Goal: Information Seeking & Learning: Learn about a topic

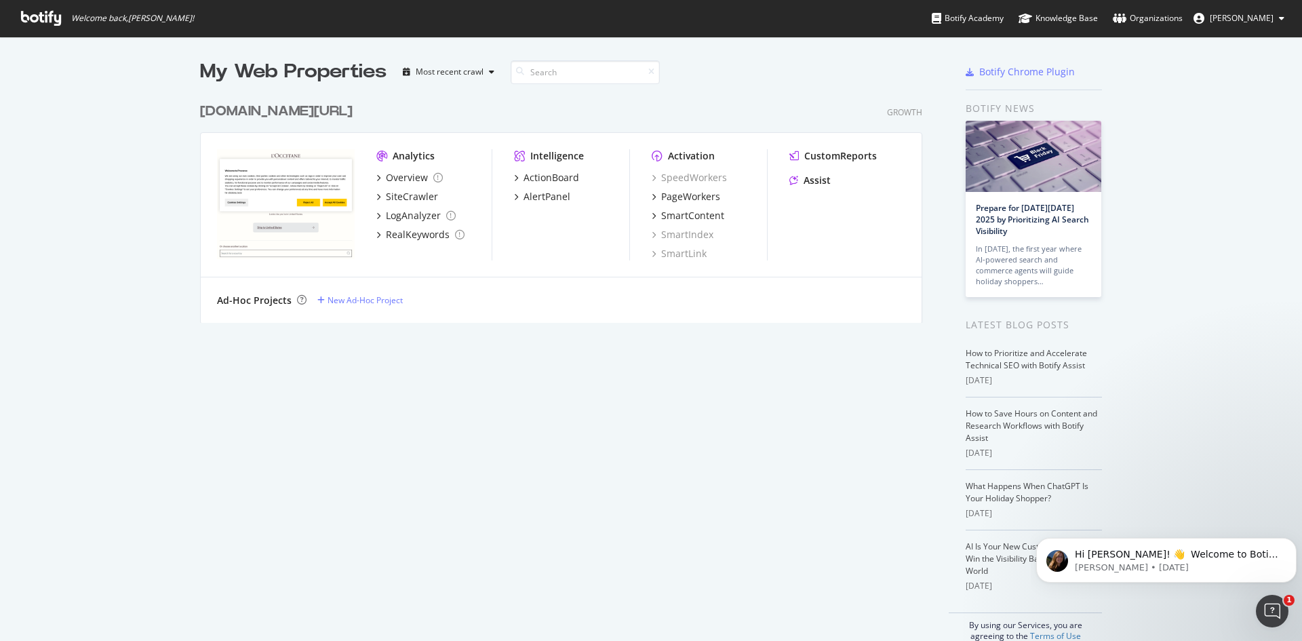
scroll to position [631, 1282]
click at [1292, 543] on icon "Dismiss notification" at bounding box center [1293, 541] width 7 height 7
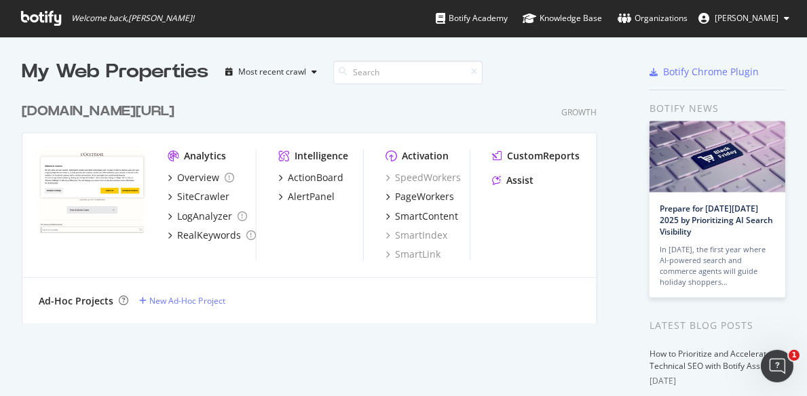
scroll to position [385, 786]
click at [204, 199] on div "SiteCrawler" at bounding box center [202, 197] width 52 height 14
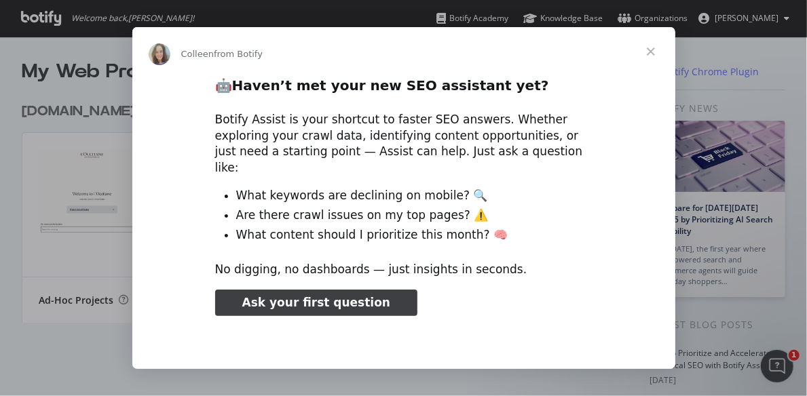
type input "796509"
click at [651, 48] on span "Close" at bounding box center [650, 51] width 49 height 49
